Goal: Information Seeking & Learning: Learn about a topic

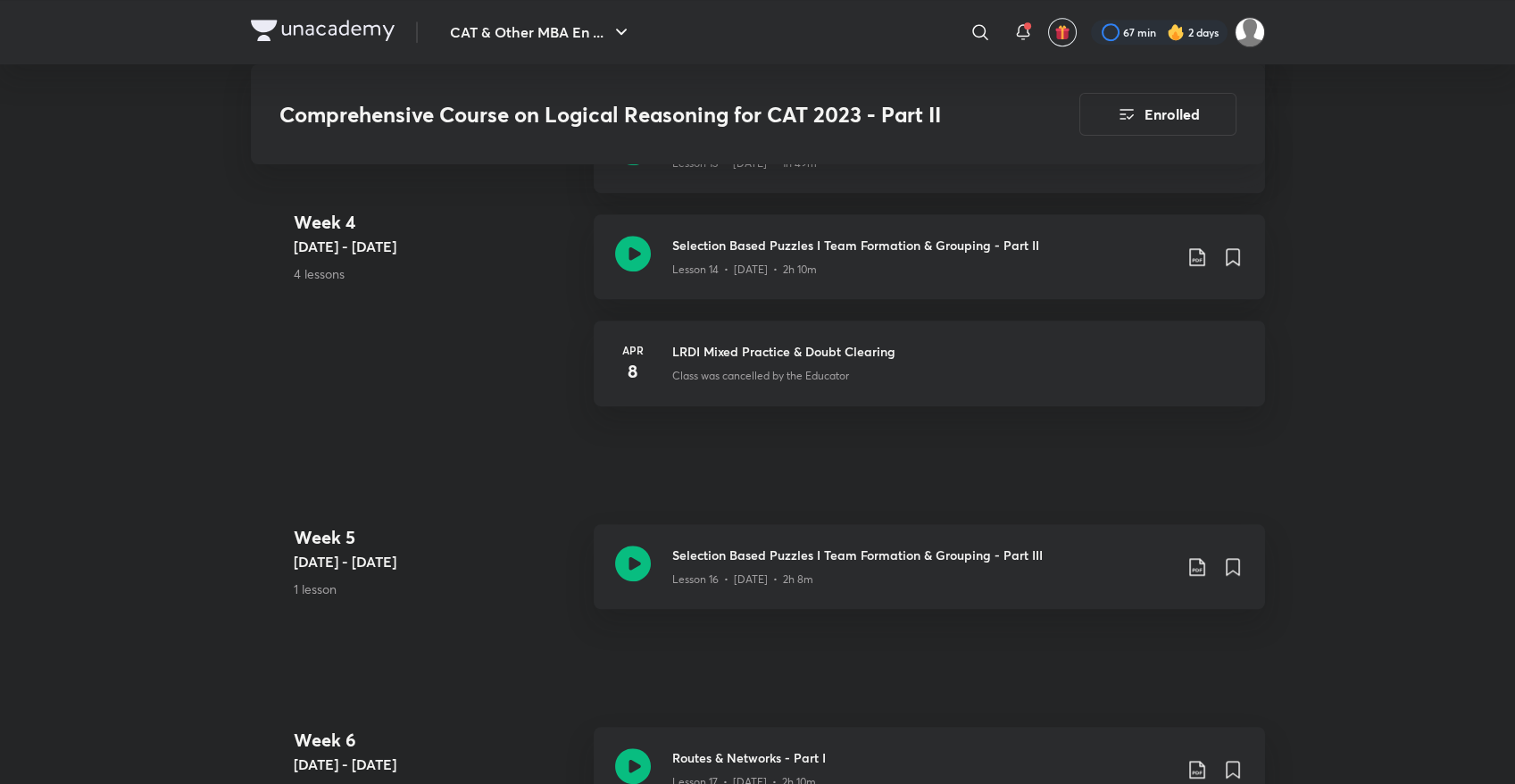
scroll to position [2386, 0]
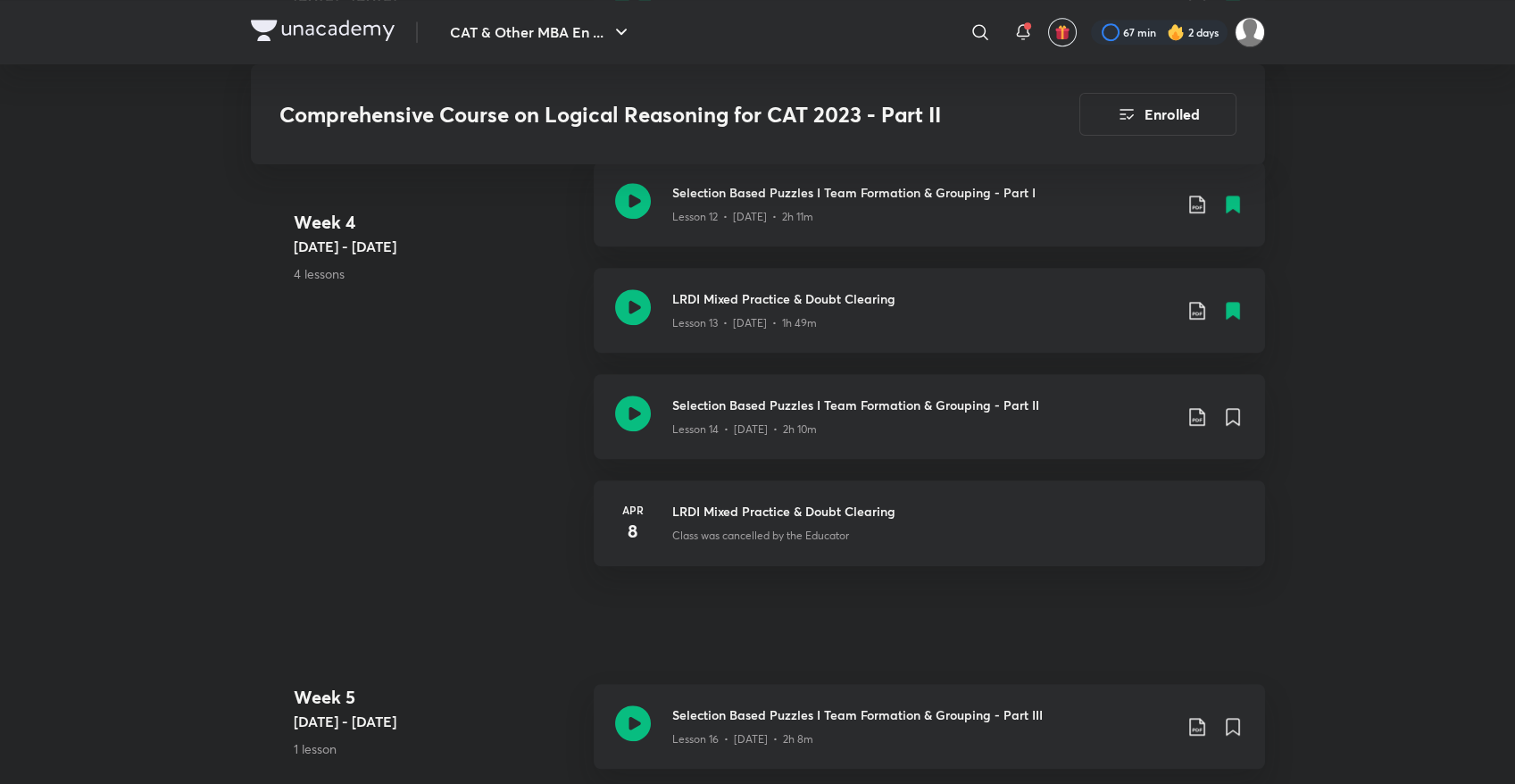
scroll to position [2267, 0]
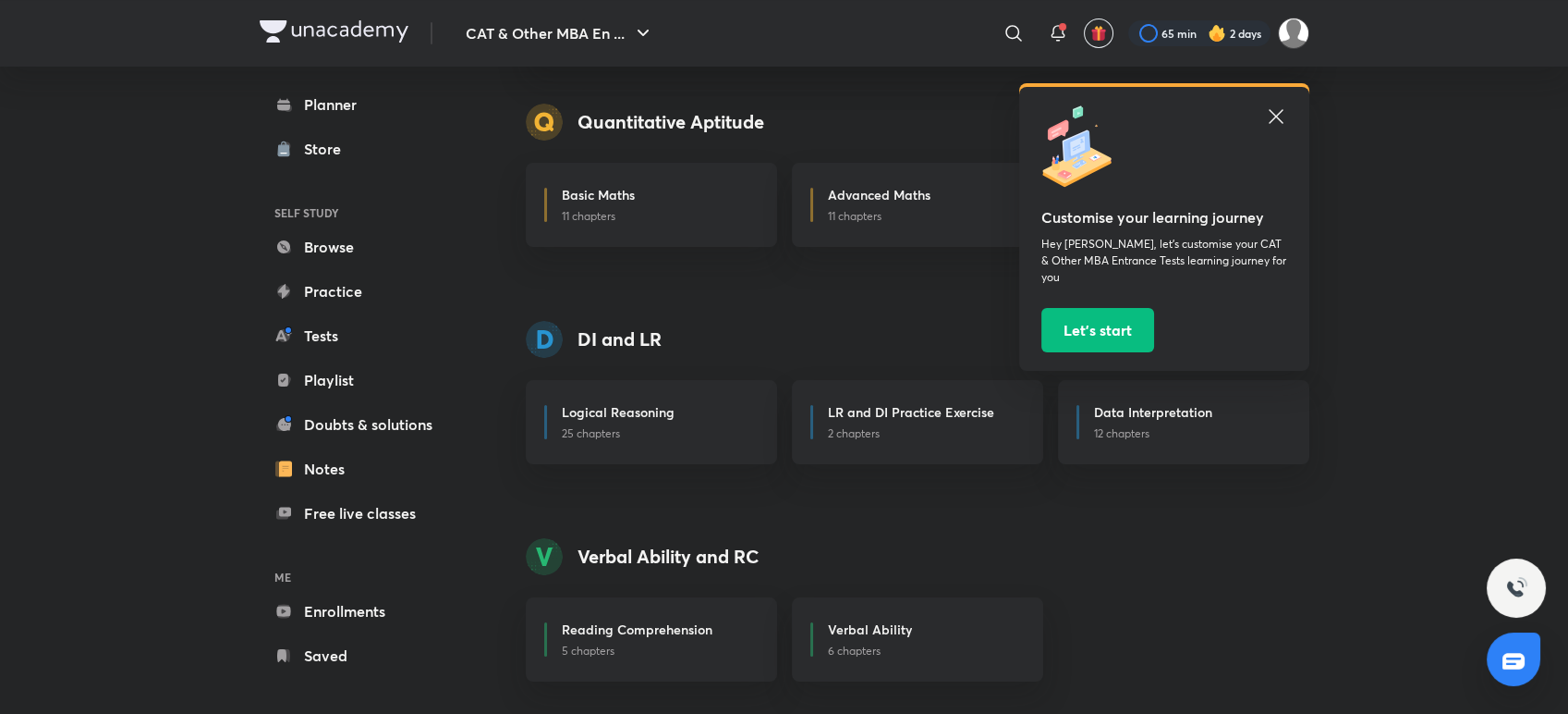
click at [1268, 106] on icon at bounding box center [1276, 117] width 22 height 22
